Goal: Task Accomplishment & Management: Use online tool/utility

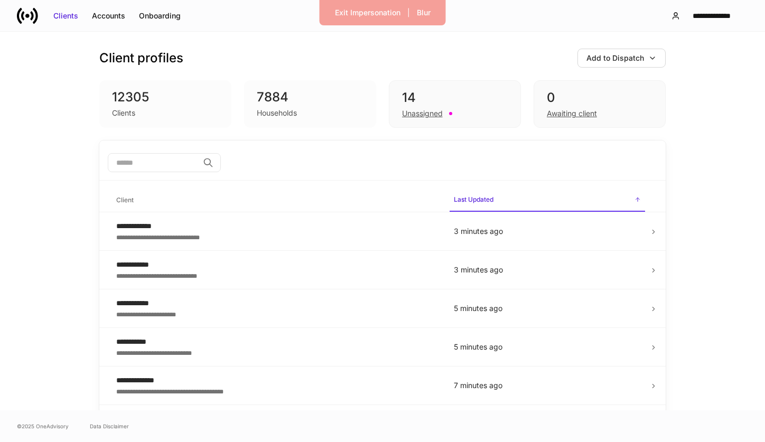
click at [172, 166] on input "search" at bounding box center [153, 162] width 91 height 19
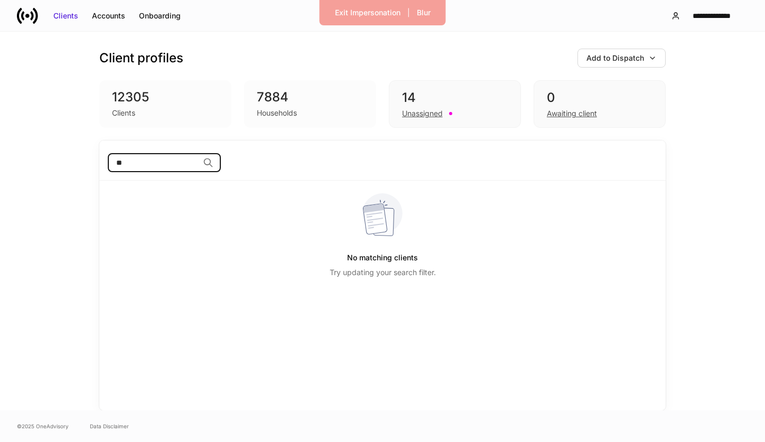
type input "*"
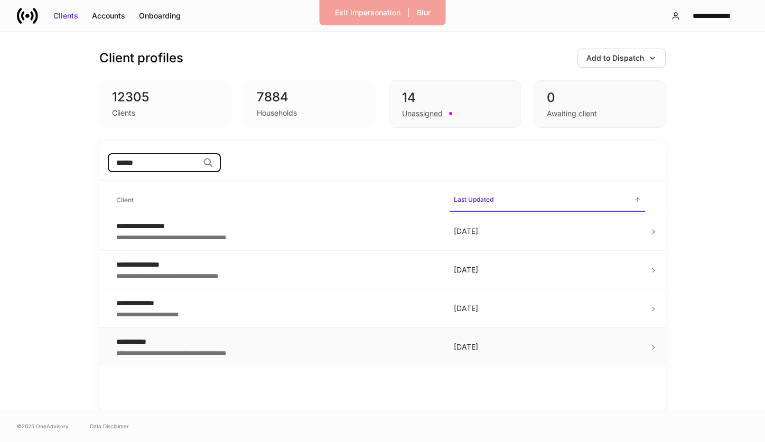
type input "******"
click at [168, 339] on div "**********" at bounding box center [276, 341] width 321 height 11
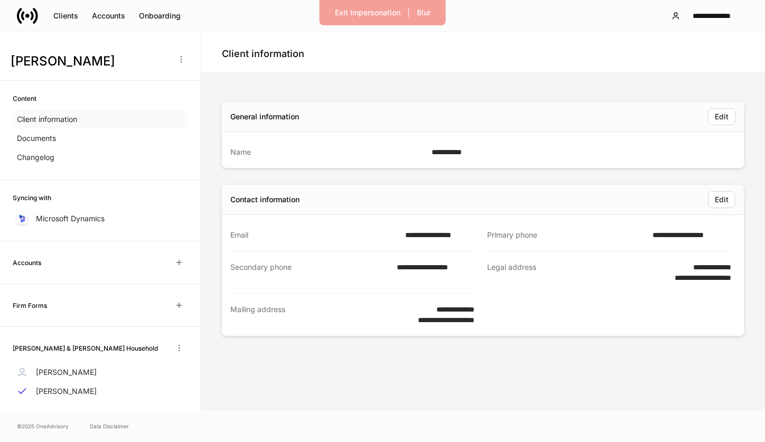
click at [74, 119] on p "Client information" at bounding box center [47, 119] width 60 height 11
click at [71, 18] on div "Clients" at bounding box center [65, 16] width 25 height 11
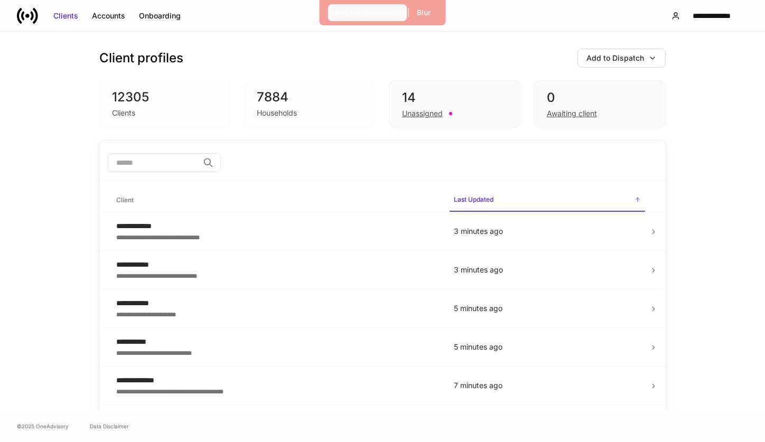
click at [376, 11] on div "Exit Impersonation" at bounding box center [367, 12] width 65 height 11
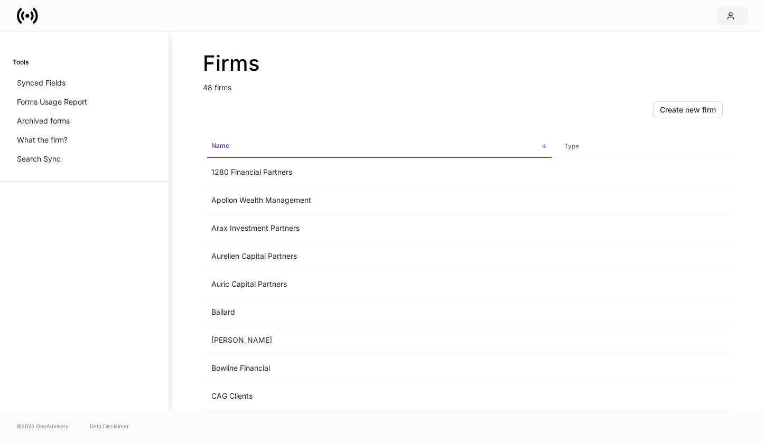
click at [724, 19] on button "button" at bounding box center [732, 15] width 31 height 19
click at [234, 323] on div at bounding box center [382, 221] width 765 height 442
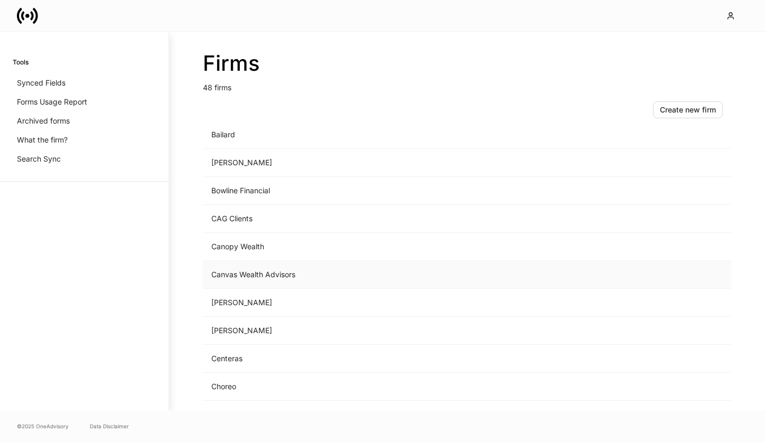
scroll to position [181, 0]
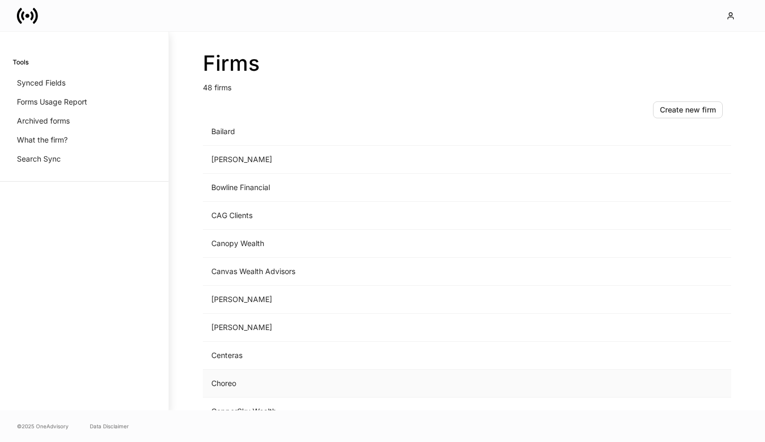
click at [239, 382] on td "Choreo" at bounding box center [379, 384] width 353 height 28
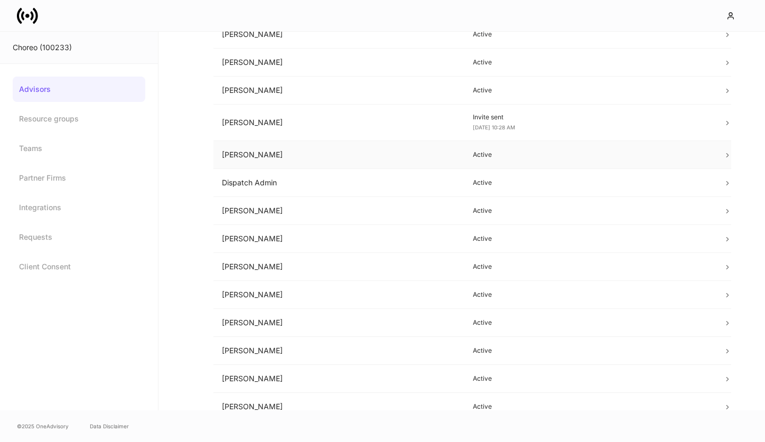
scroll to position [276, 0]
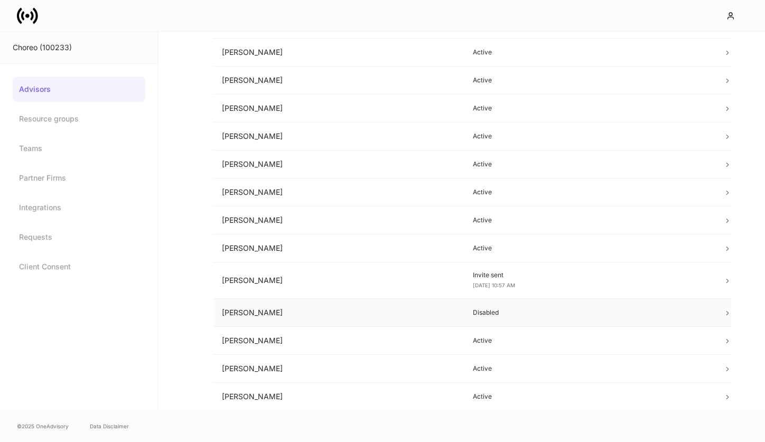
click at [278, 306] on td "Nick Tanner" at bounding box center [338, 313] width 251 height 28
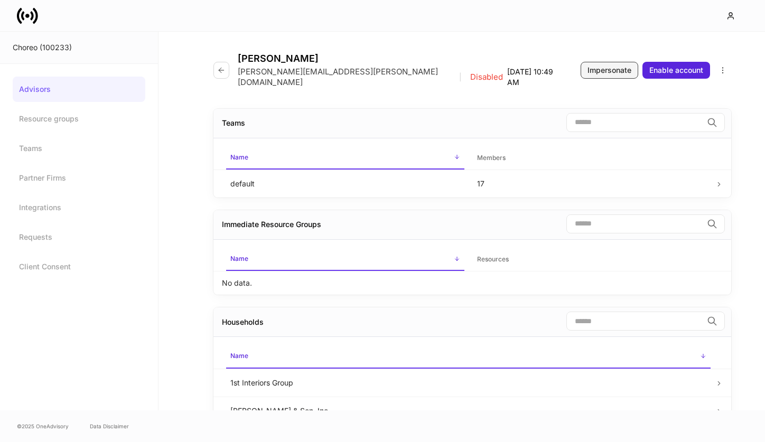
click at [614, 65] on div "Impersonate" at bounding box center [609, 70] width 44 height 11
